Goal: Task Accomplishment & Management: Complete application form

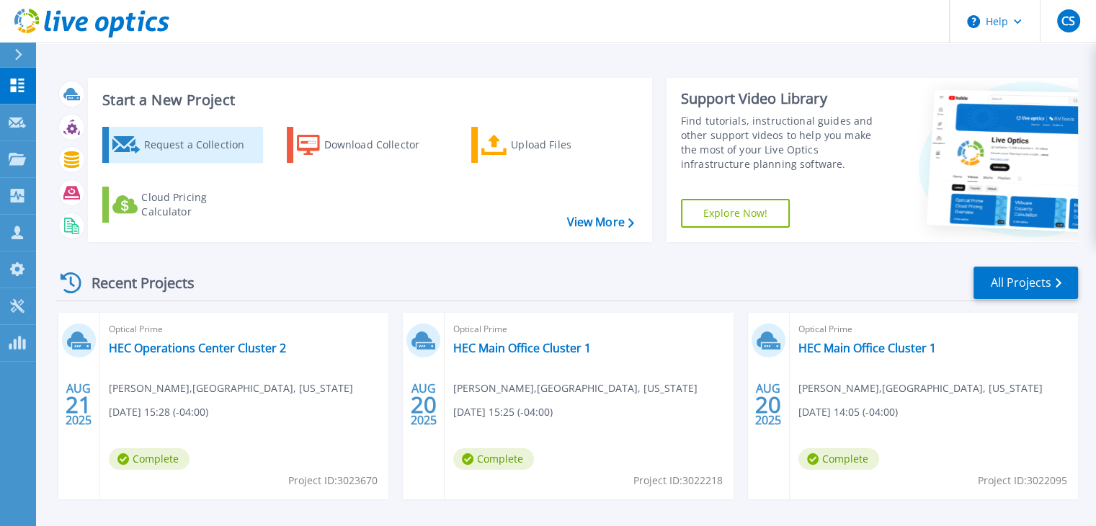
click at [185, 151] on div "Request a Collection" at bounding box center [200, 144] width 115 height 29
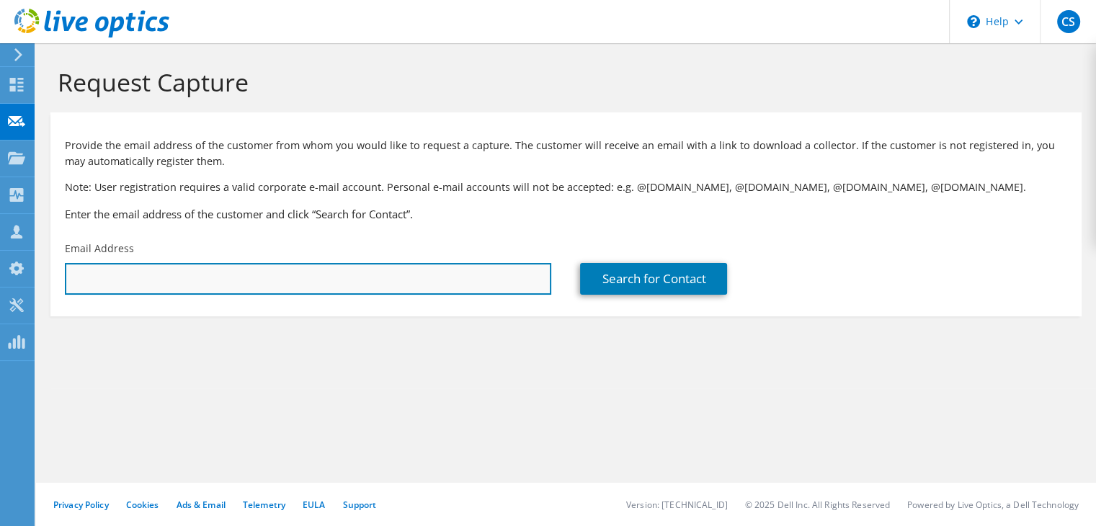
click at [185, 287] on input "text" at bounding box center [308, 279] width 486 height 32
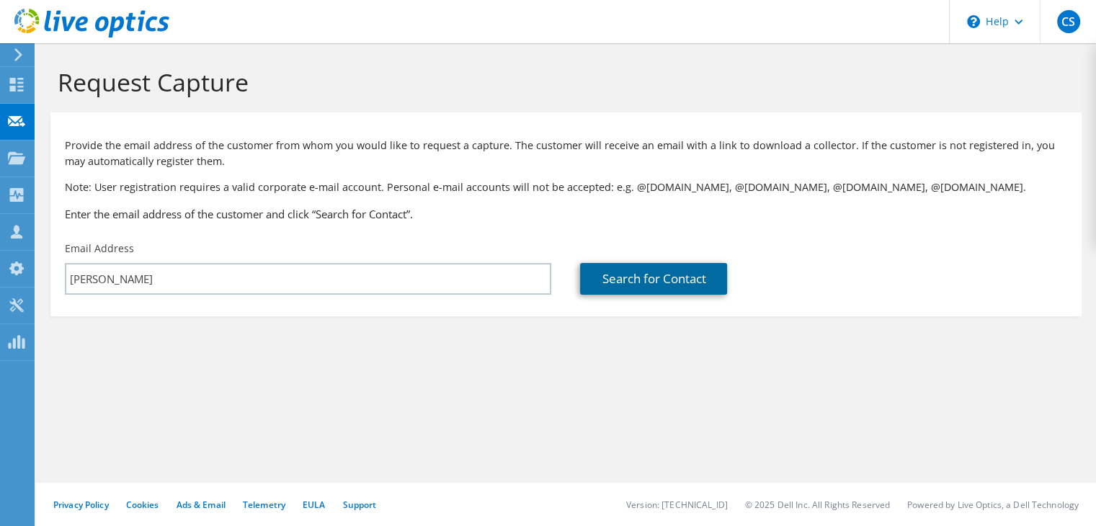
click at [612, 281] on link "Search for Contact" at bounding box center [653, 279] width 147 height 32
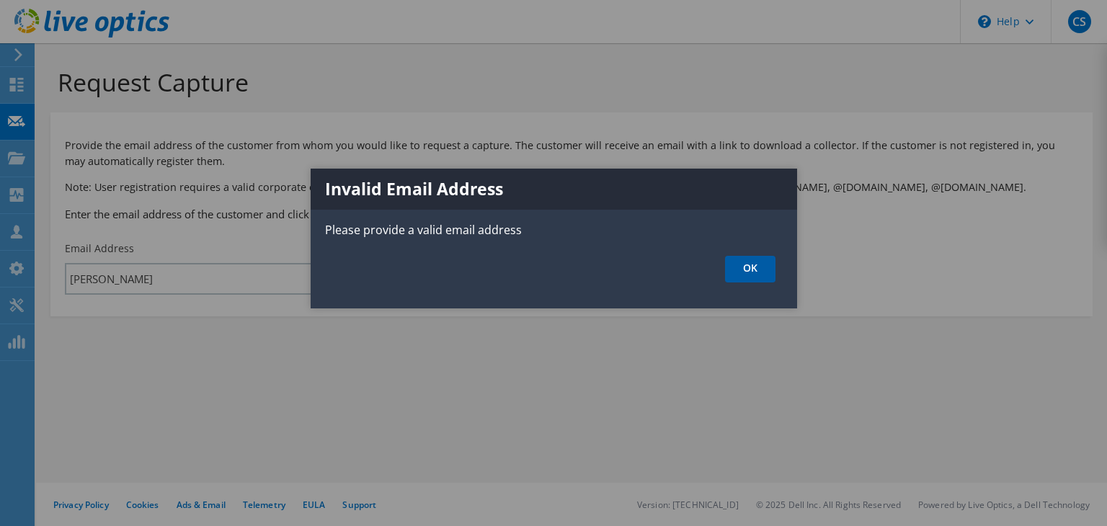
click at [754, 277] on link "OK" at bounding box center [750, 269] width 50 height 27
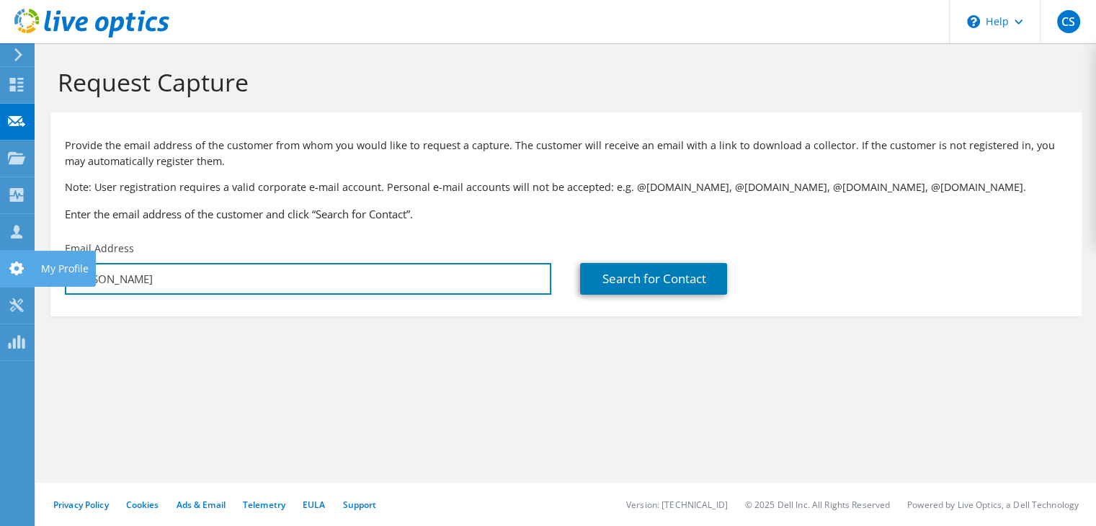
drag, startPoint x: 152, startPoint y: 266, endPoint x: 20, endPoint y: 266, distance: 131.8
click at [20, 266] on div "CS Channel Partner [PERSON_NAME] [EMAIL_ADDRESS][DOMAIN_NAME] APPLIED TECHNOLOG…" at bounding box center [548, 263] width 1096 height 526
click at [163, 273] on input "[PERSON_NAME]" at bounding box center [308, 279] width 486 height 32
drag, startPoint x: 161, startPoint y: 282, endPoint x: 58, endPoint y: 279, distance: 103.1
click at [58, 279] on div "Email Address [PERSON_NAME]" at bounding box center [307, 268] width 515 height 68
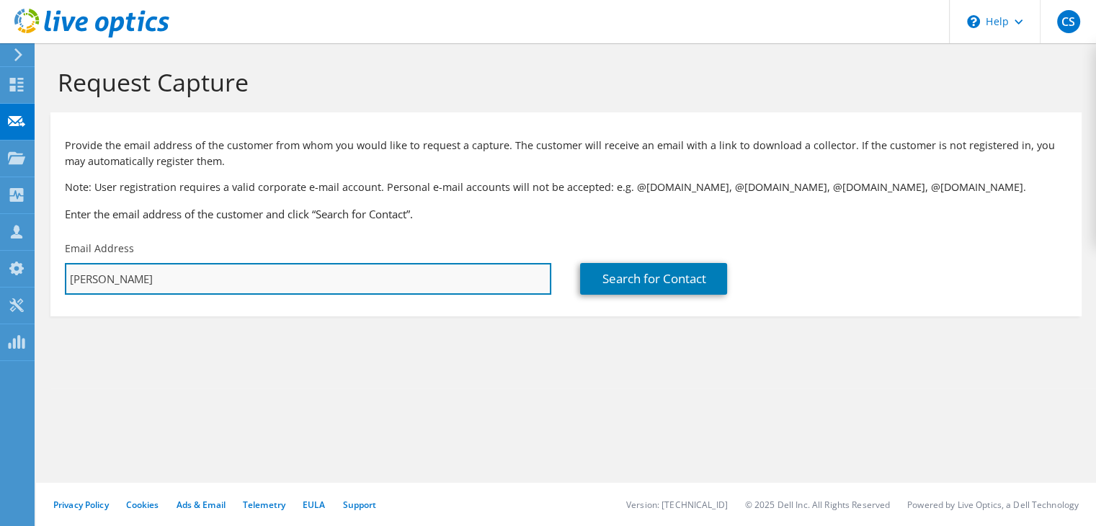
paste input "[EMAIL_ADDRESS][PERSON_NAME][US_STATE][DOMAIN_NAME]"
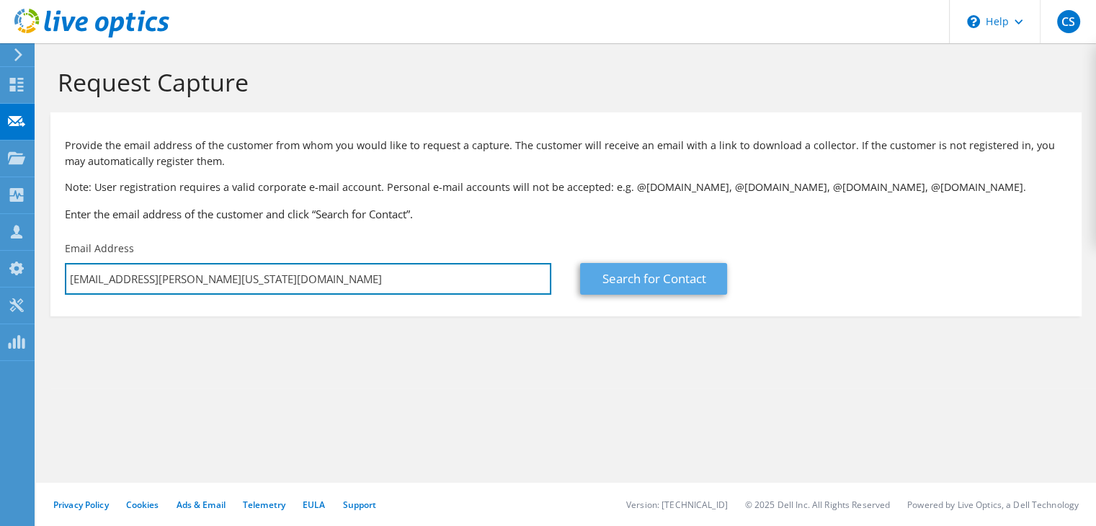
type input "[EMAIL_ADDRESS][PERSON_NAME][US_STATE][DOMAIN_NAME]"
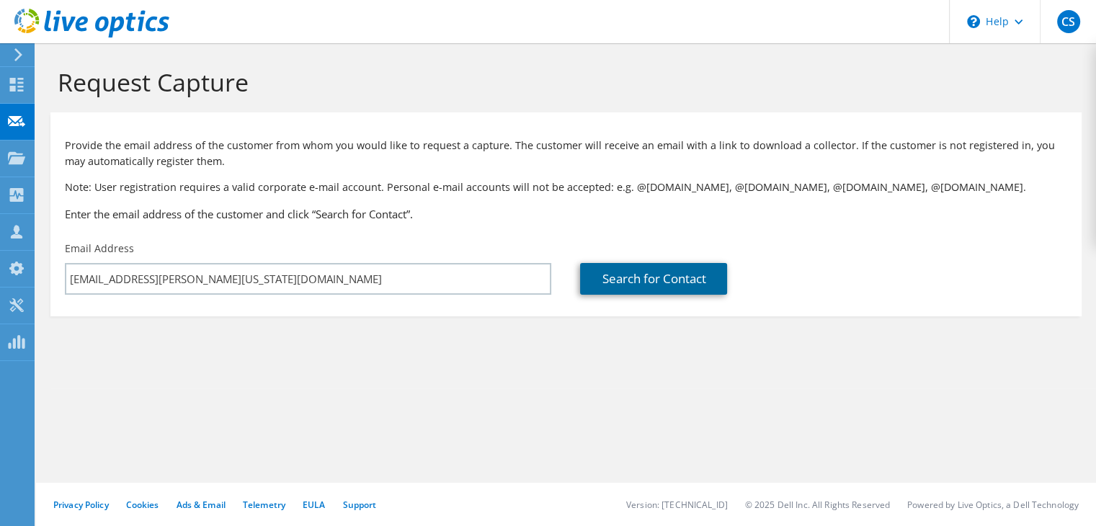
click at [630, 267] on link "Search for Contact" at bounding box center [653, 279] width 147 height 32
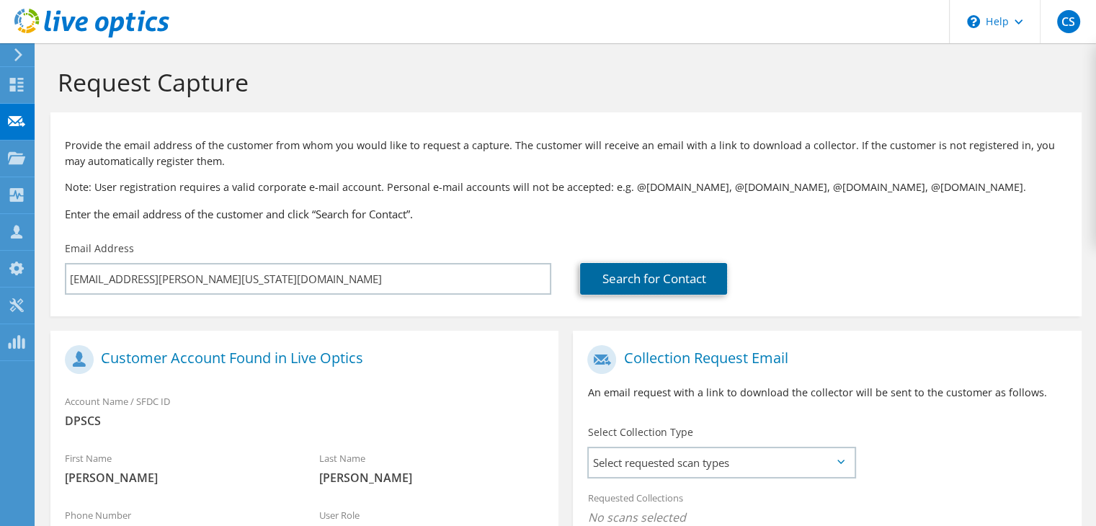
scroll to position [240, 0]
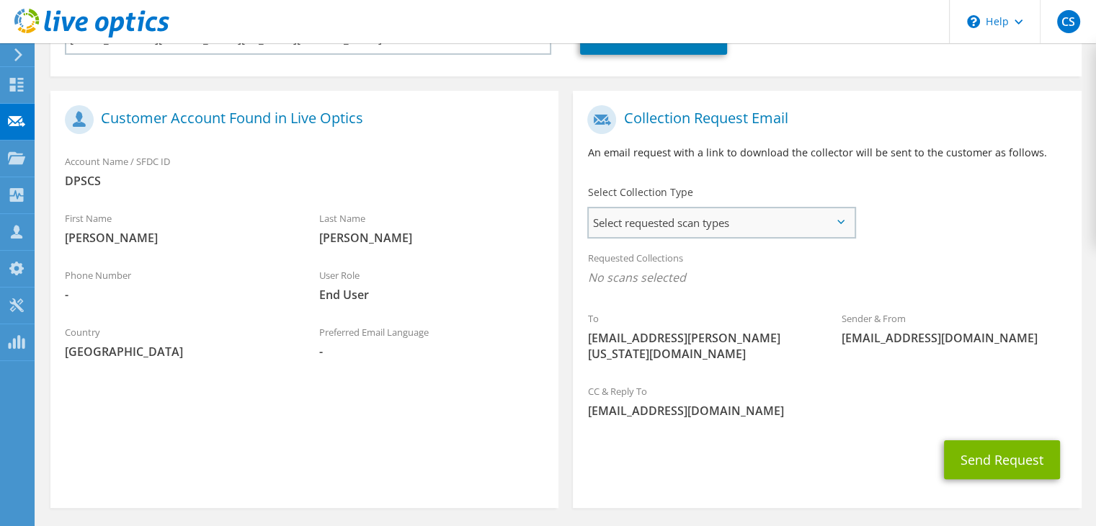
click at [781, 228] on span "Select requested scan types" at bounding box center [721, 222] width 265 height 29
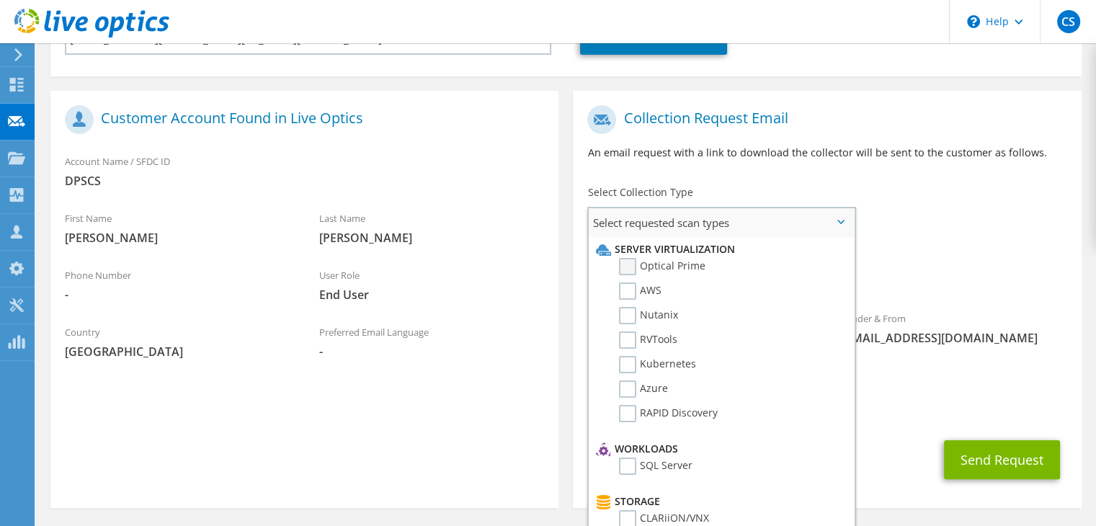
click at [683, 264] on label "Optical Prime" at bounding box center [662, 266] width 86 height 17
click at [0, 0] on input "Optical Prime" at bounding box center [0, 0] width 0 height 0
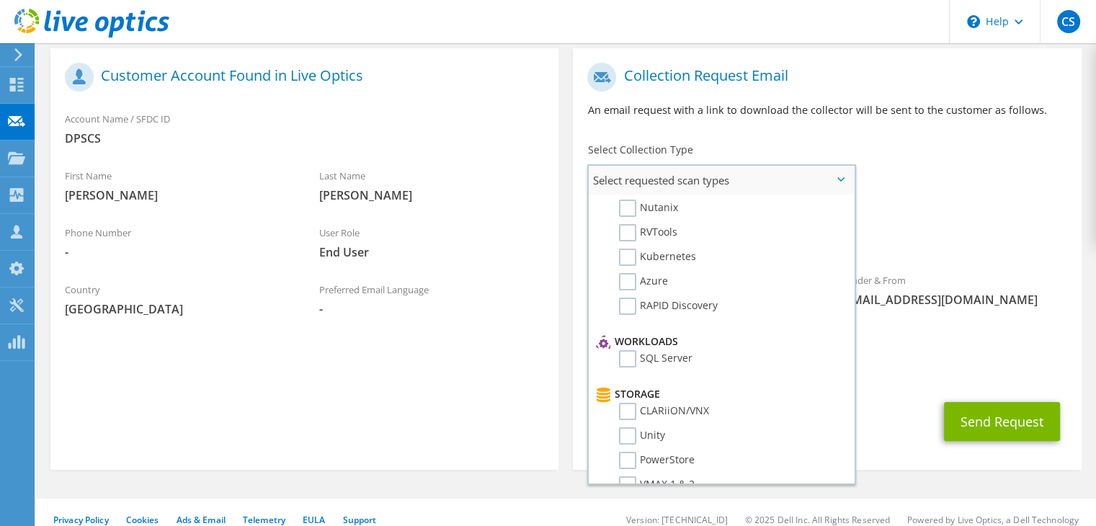
scroll to position [0, 0]
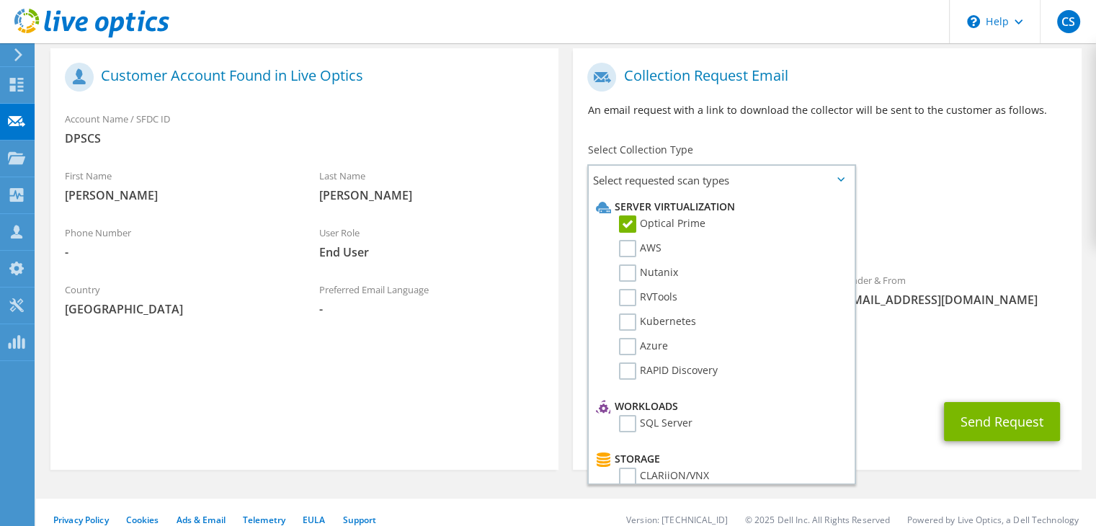
click at [1019, 213] on div "Requested Collections No scans selected Optical Prime" at bounding box center [827, 229] width 508 height 58
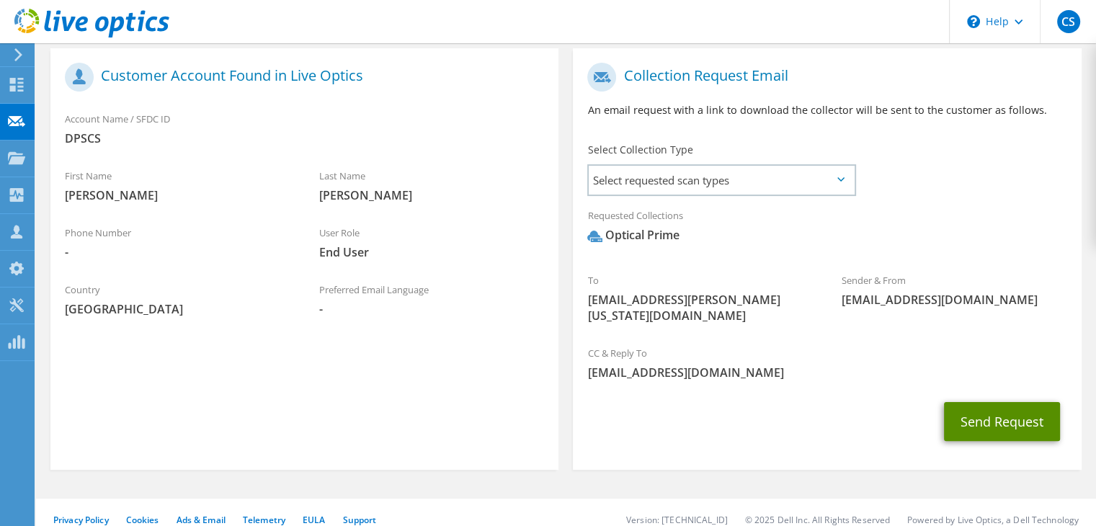
click at [999, 407] on button "Send Request" at bounding box center [1002, 421] width 116 height 39
